Goal: Obtain resource: Download file/media

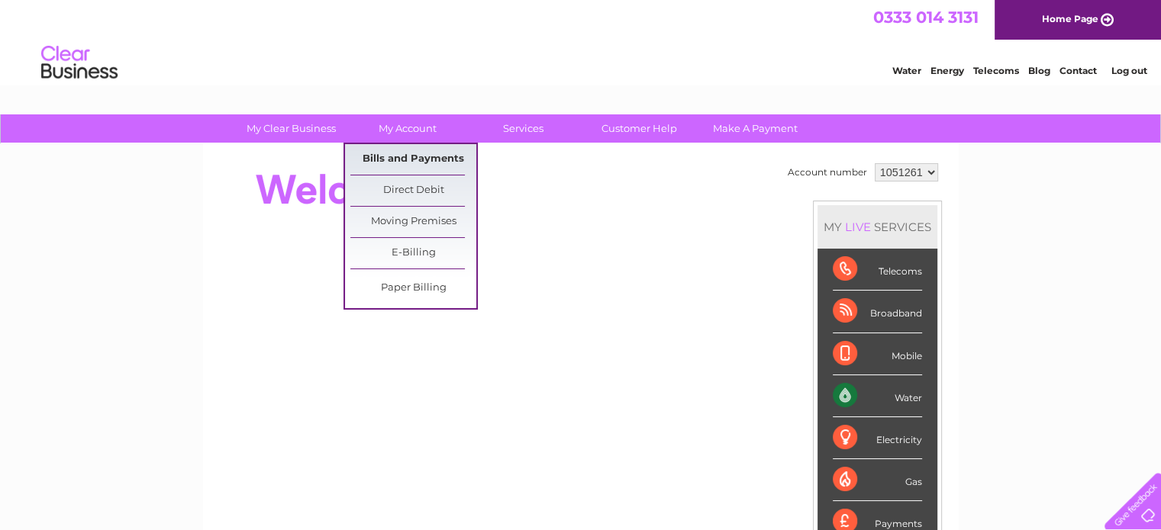
click at [415, 151] on link "Bills and Payments" at bounding box center [413, 159] width 126 height 31
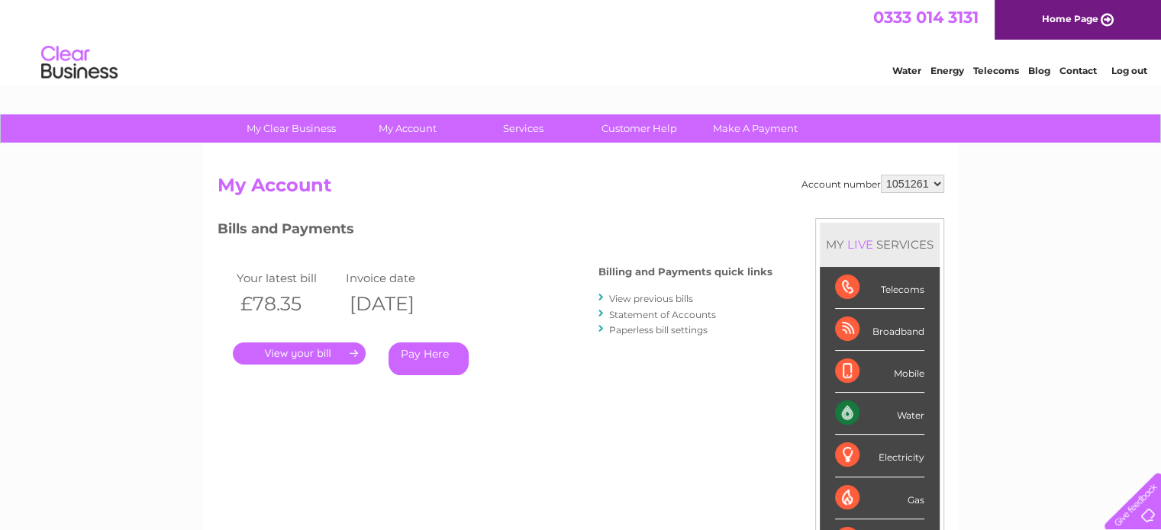
click at [314, 353] on link "." at bounding box center [299, 354] width 133 height 22
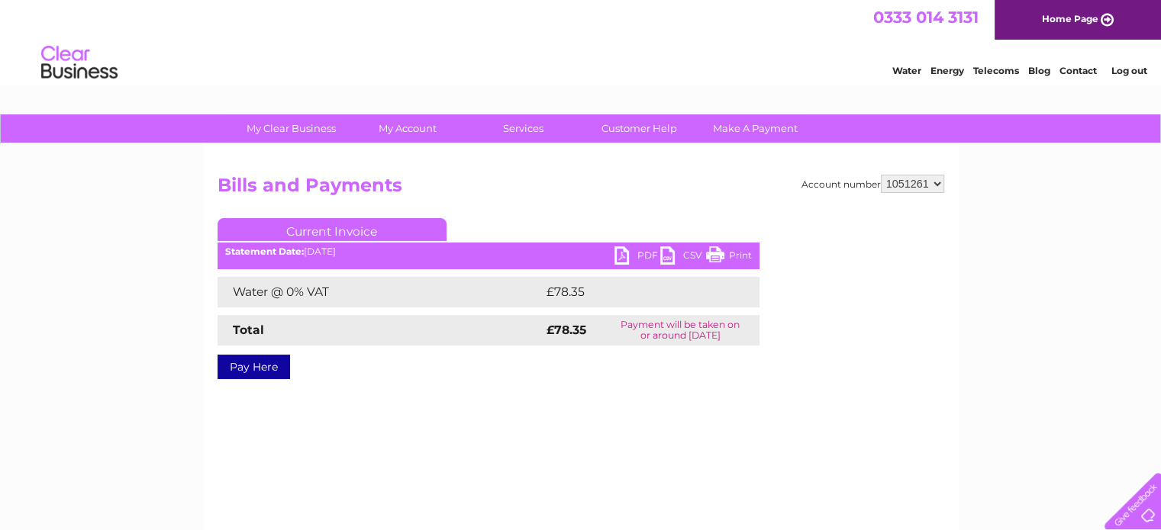
click at [620, 253] on link "PDF" at bounding box center [637, 257] width 46 height 22
click at [1129, 68] on link "Log out" at bounding box center [1128, 70] width 36 height 11
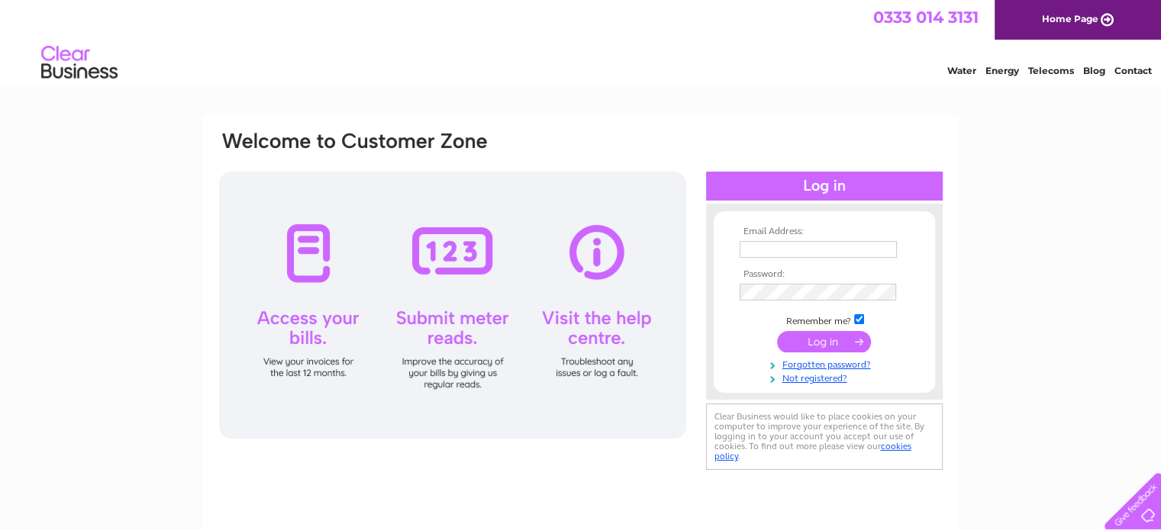
type input "dorothy.edward@btconnect.com"
click at [831, 341] on input "submit" at bounding box center [824, 341] width 94 height 21
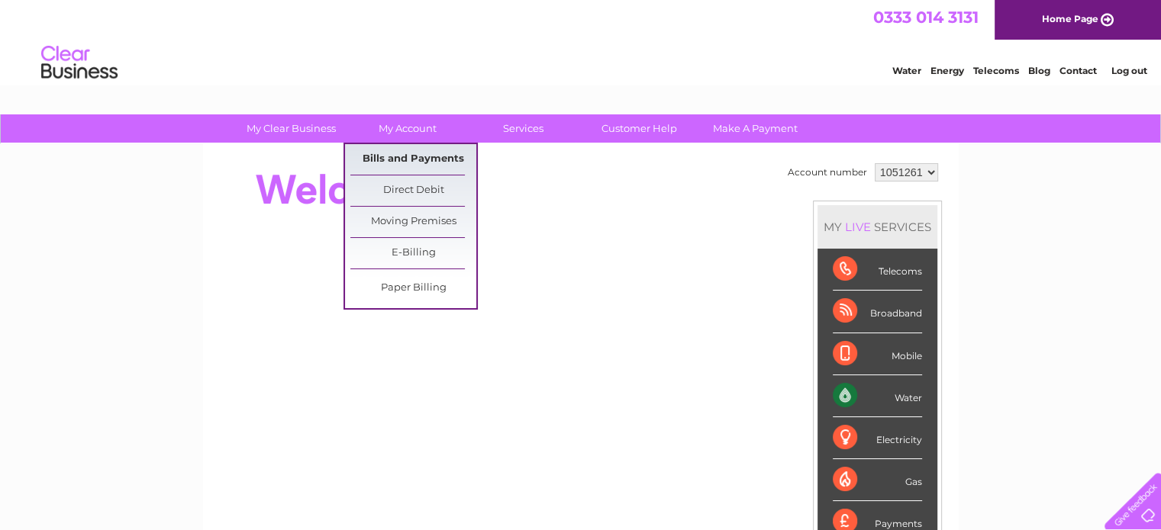
click at [420, 156] on link "Bills and Payments" at bounding box center [413, 159] width 126 height 31
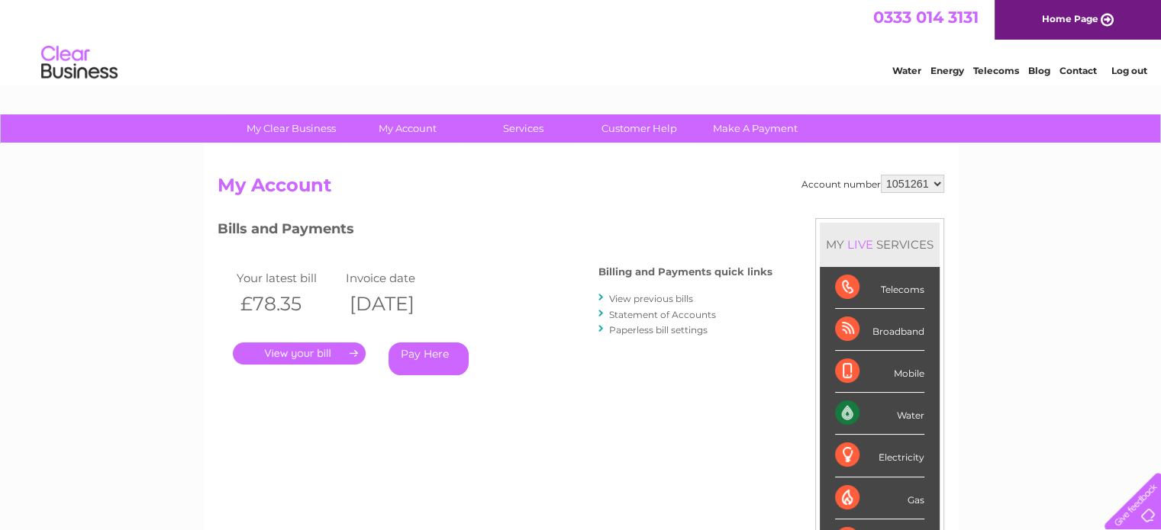
click at [308, 355] on link "." at bounding box center [299, 354] width 133 height 22
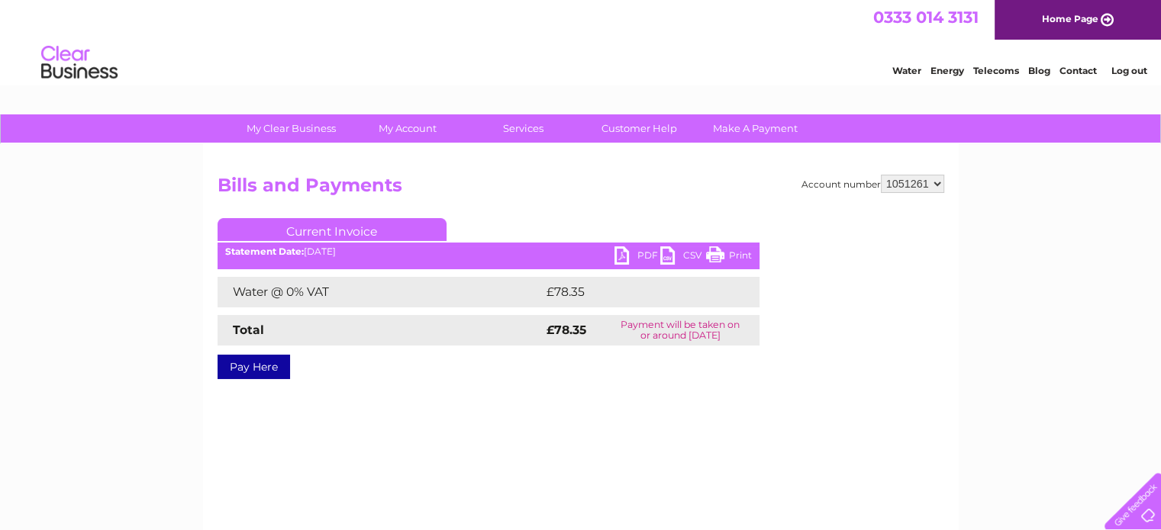
click at [620, 253] on link "PDF" at bounding box center [637, 257] width 46 height 22
click at [1127, 69] on link "Log out" at bounding box center [1128, 70] width 36 height 11
